Goal: Obtain resource: Download file/media

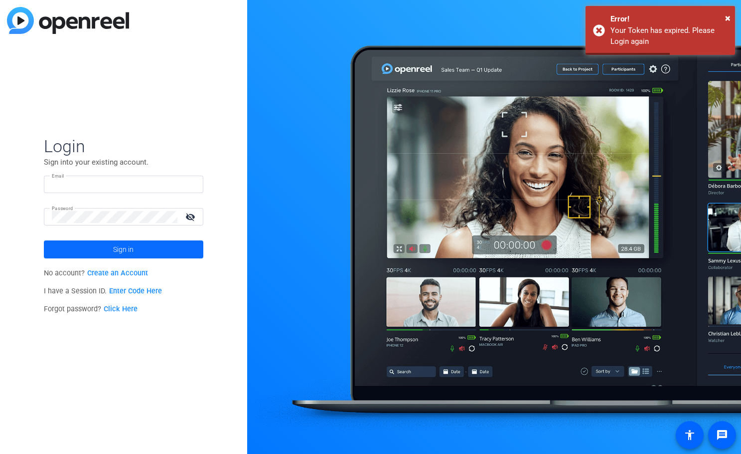
type input "[EMAIL_ADDRESS][DOMAIN_NAME]"
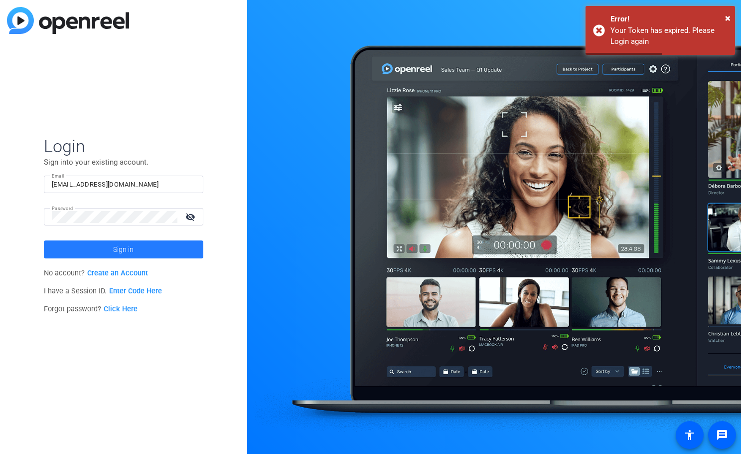
click at [163, 250] on span at bounding box center [123, 249] width 159 height 24
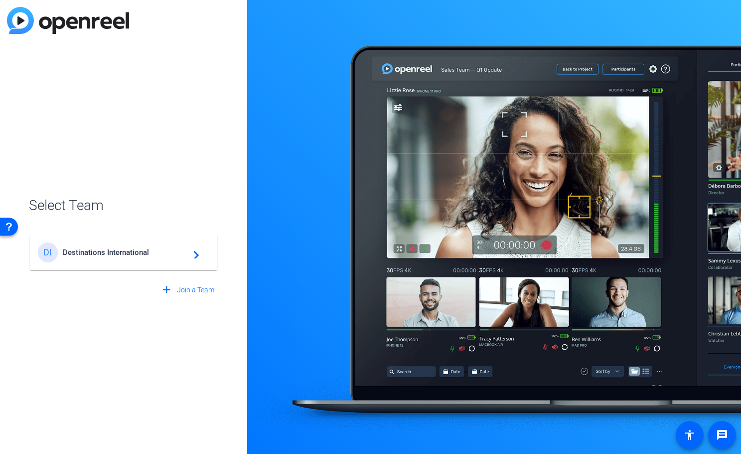
click at [88, 250] on span "Destinations International" at bounding box center [125, 252] width 125 height 9
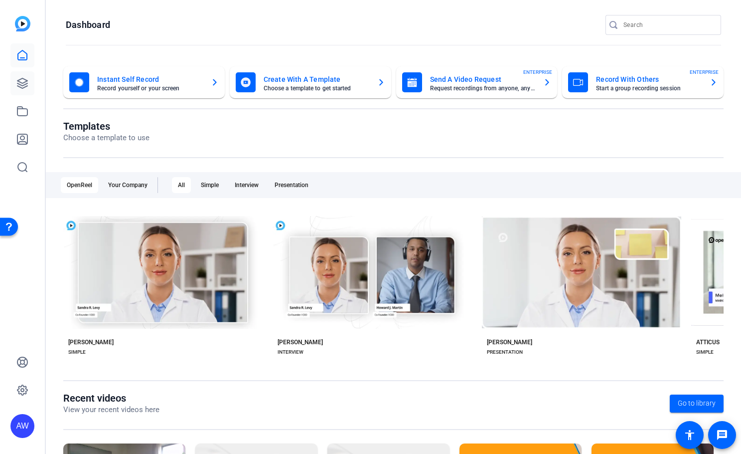
click at [25, 87] on icon at bounding box center [22, 83] width 10 height 10
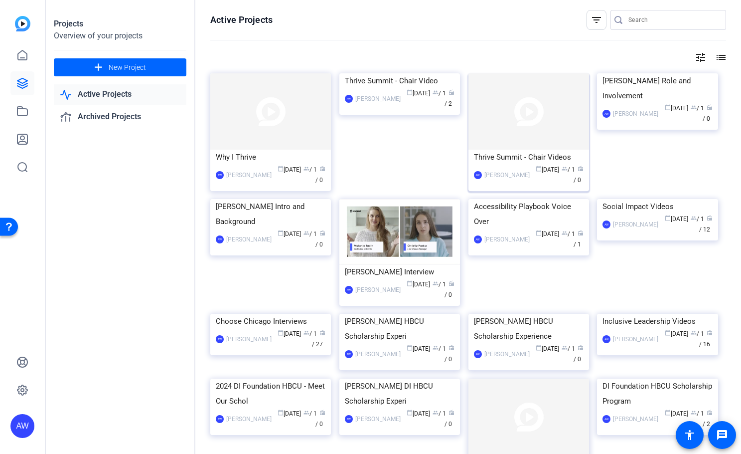
click at [506, 155] on div "Thrive Summit - Chair Videos" at bounding box center [529, 157] width 110 height 15
click at [398, 88] on div "Thrive Summit - Chair Video" at bounding box center [400, 80] width 110 height 15
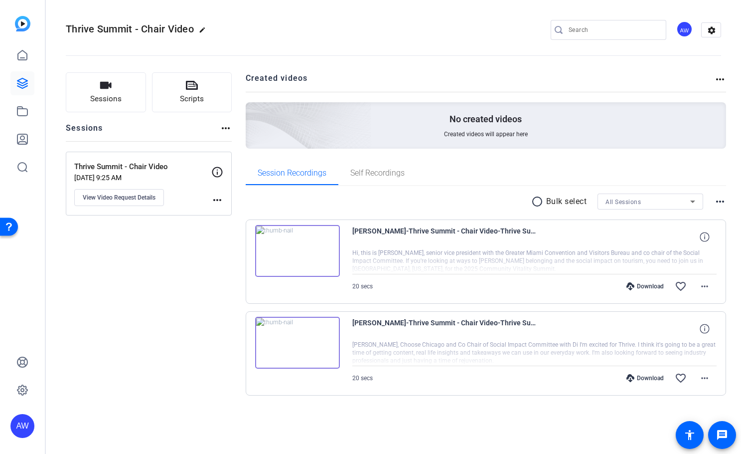
click at [654, 381] on div "Download" at bounding box center [644, 378] width 47 height 8
click at [649, 286] on div "Download" at bounding box center [644, 286] width 47 height 8
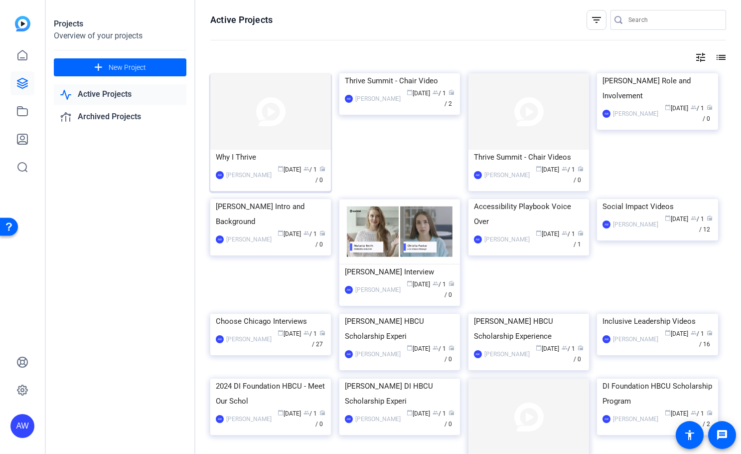
click at [272, 161] on div "Why I Thrive" at bounding box center [271, 157] width 110 height 15
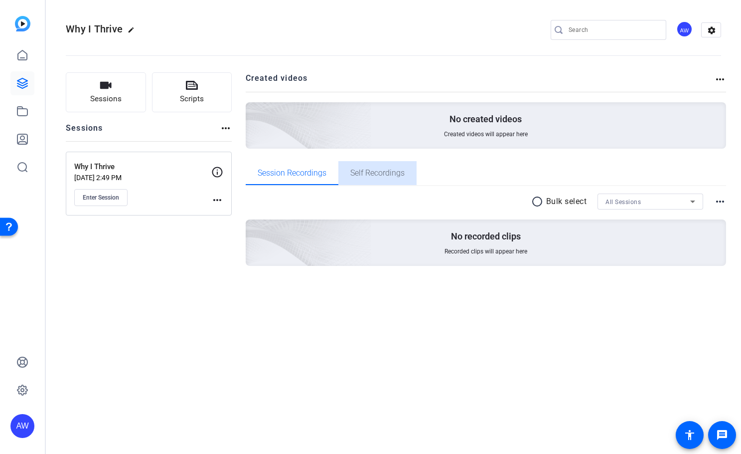
click at [400, 173] on span "Self Recordings" at bounding box center [377, 173] width 54 height 8
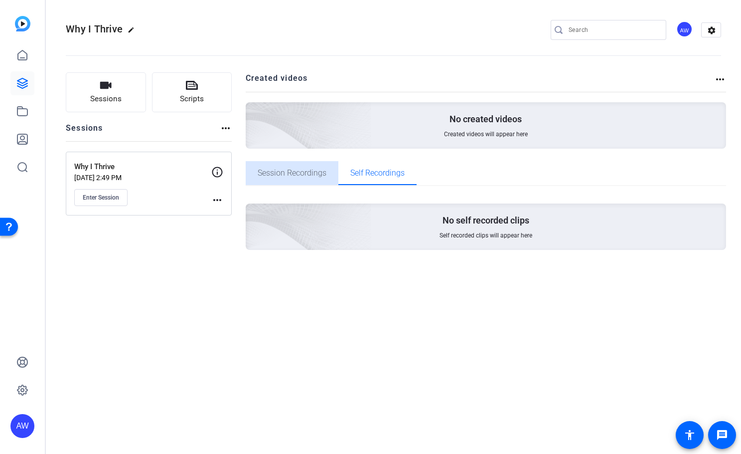
click at [296, 178] on span "Session Recordings" at bounding box center [292, 173] width 69 height 24
